Goal: Use online tool/utility: Utilize a website feature to perform a specific function

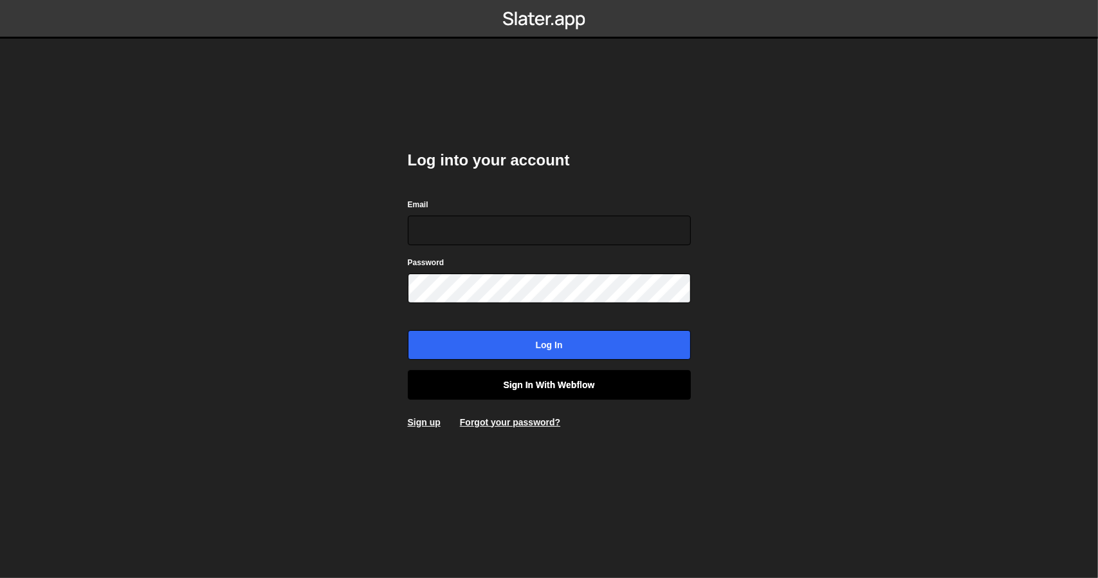
click at [538, 391] on link "Sign in with Webflow" at bounding box center [549, 385] width 283 height 30
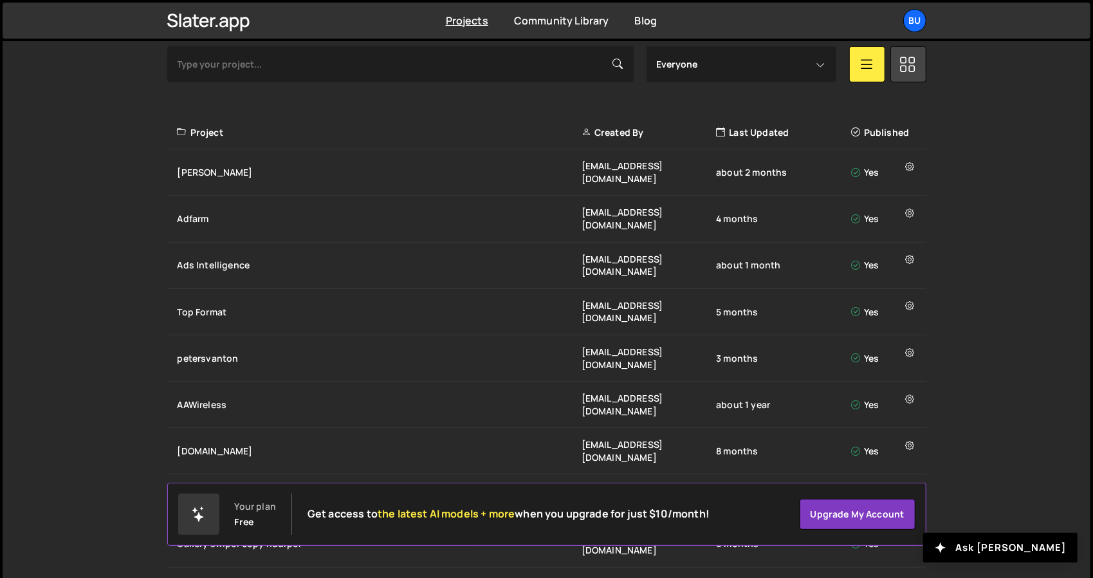
scroll to position [403, 0]
click at [235, 399] on div "AAWireless" at bounding box center [380, 405] width 404 height 13
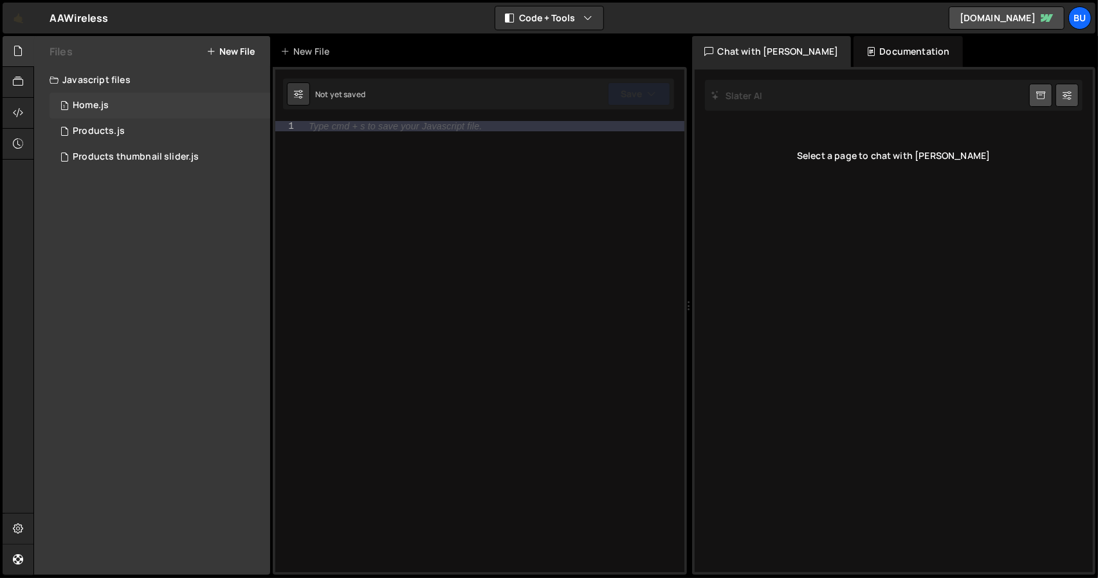
click at [94, 103] on div "Home.js" at bounding box center [91, 106] width 36 height 12
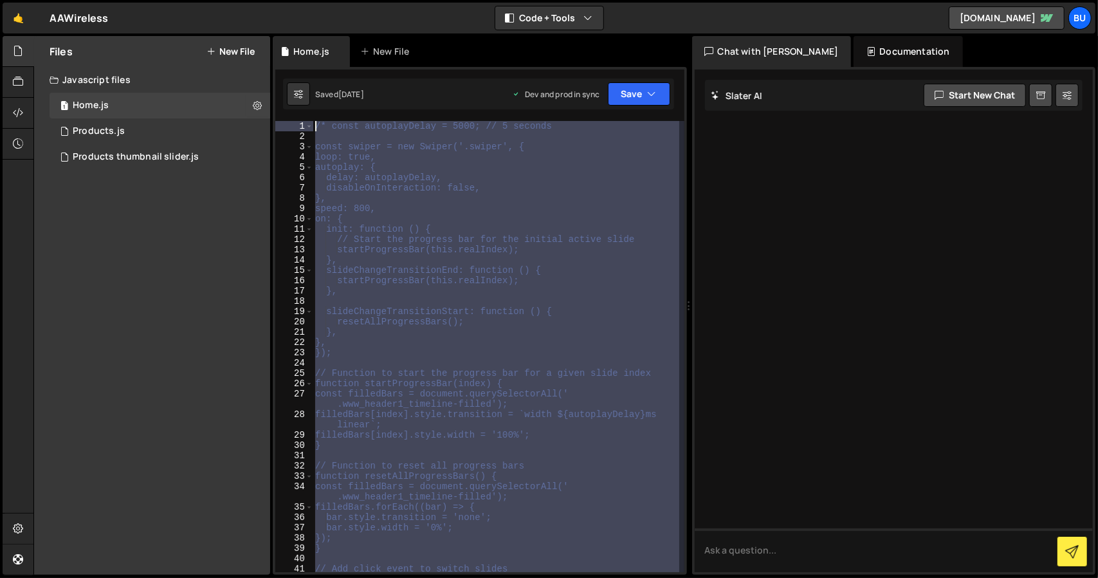
drag, startPoint x: 366, startPoint y: 345, endPoint x: 259, endPoint y: 79, distance: 287.1
click at [259, 79] on div "Files New File Javascript files 1 Home.js 0 2 Products.js 0 2 Products thumbnai…" at bounding box center [565, 305] width 1064 height 539
type textarea "/* const autoplayDelay = 5000; // 5 seconds"
